Goal: Navigation & Orientation: Go to known website

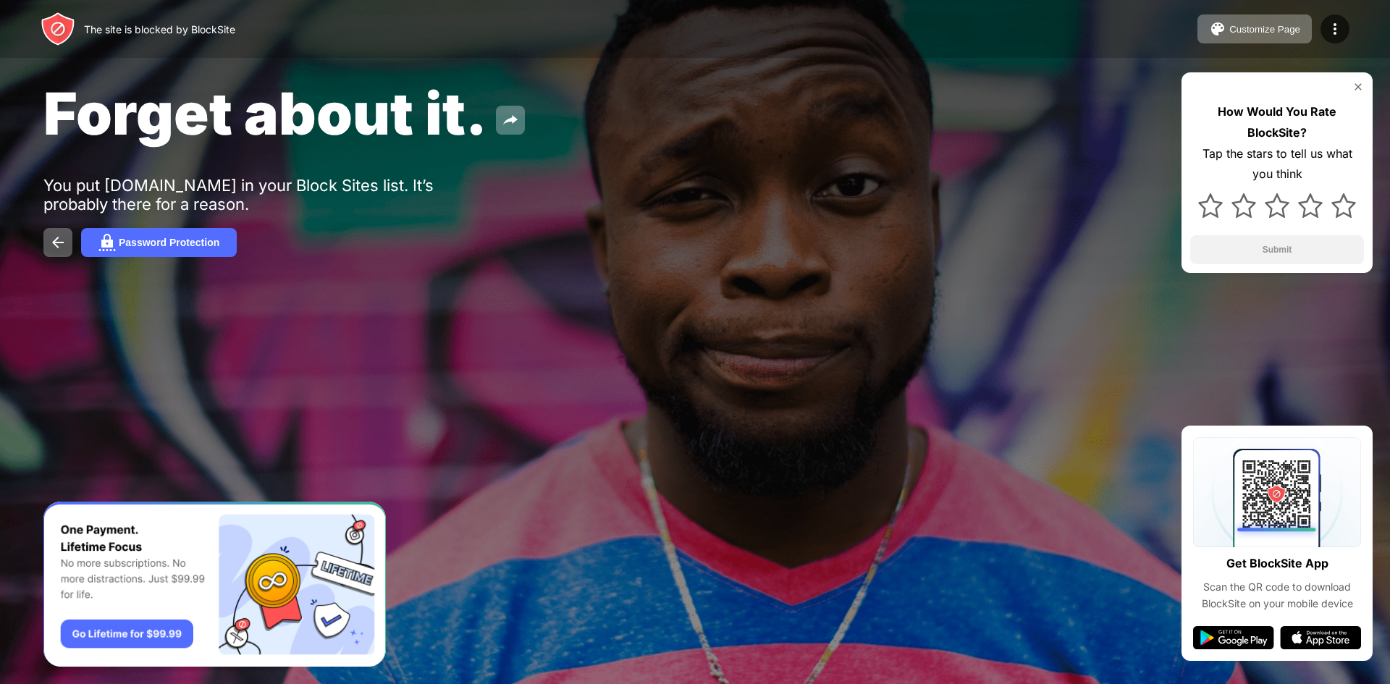
click at [1361, 81] on img at bounding box center [1359, 87] width 12 height 12
